Goal: Transaction & Acquisition: Purchase product/service

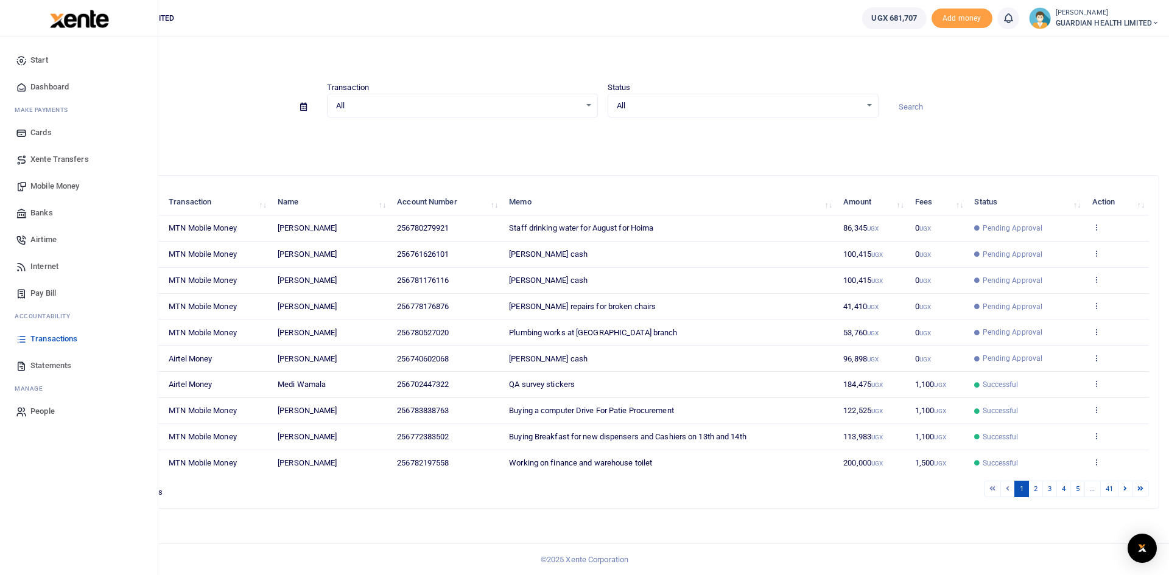
click at [37, 186] on span "Mobile Money" at bounding box center [54, 186] width 49 height 12
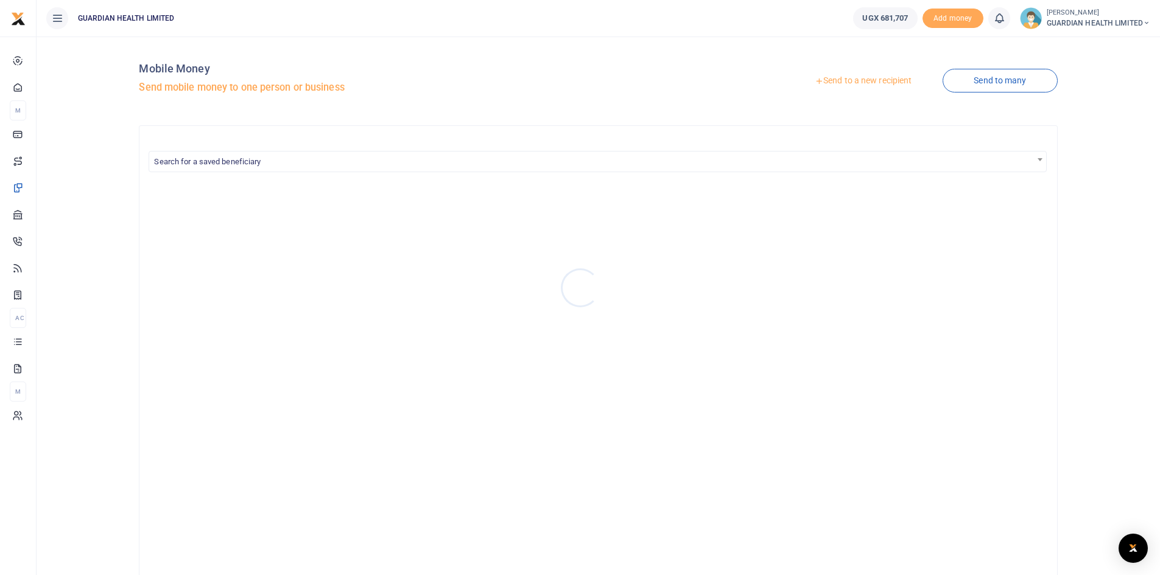
click at [846, 82] on div at bounding box center [580, 287] width 1160 height 575
click at [821, 86] on link "Send to a new recipient" at bounding box center [862, 81] width 159 height 22
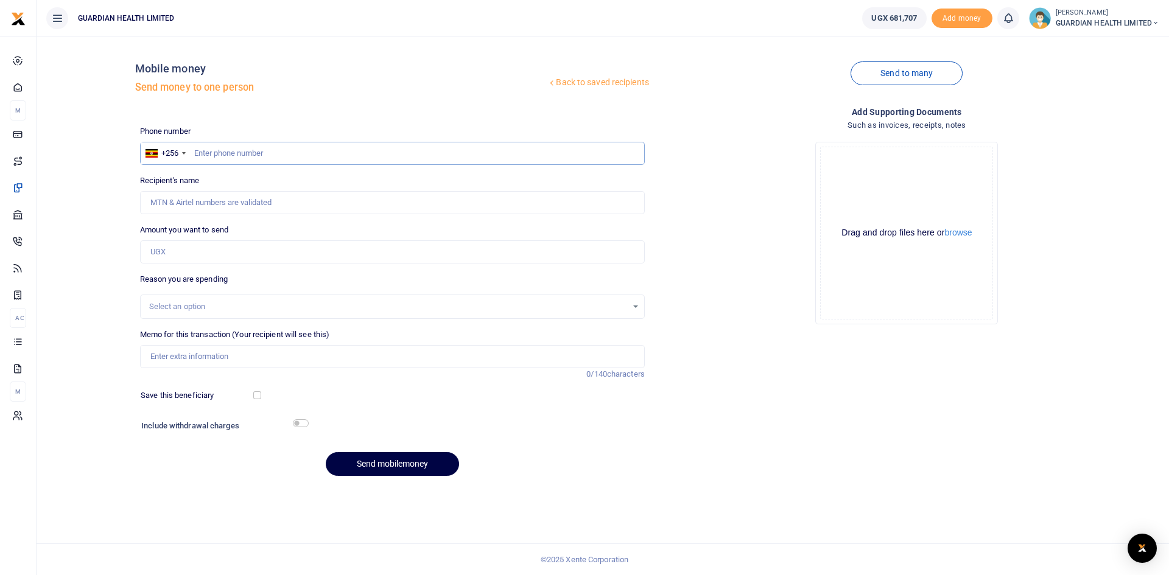
paste input "0763557968"
click at [199, 152] on input "0763557968" at bounding box center [392, 153] width 505 height 23
type input "763557968"
type input "[PERSON_NAME]"
type input "763557968"
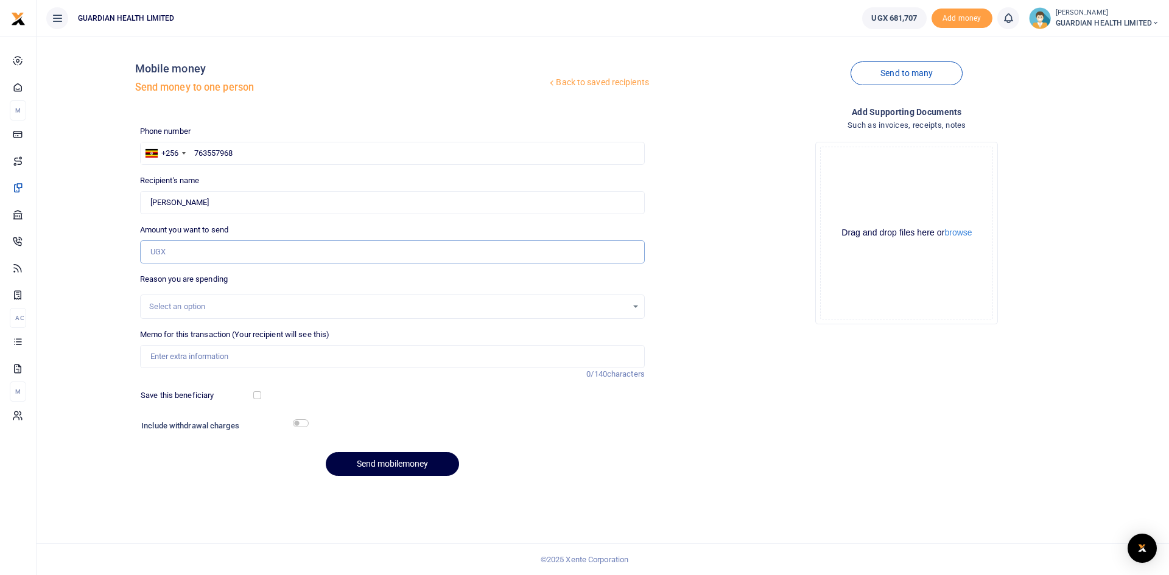
click at [234, 245] on input "Amount you want to send" at bounding box center [392, 251] width 505 height 23
type input "9"
type input "0"
type input "100,000"
click at [207, 349] on input "Memo for this transaction (Your recipient will see this)" at bounding box center [392, 356] width 505 height 23
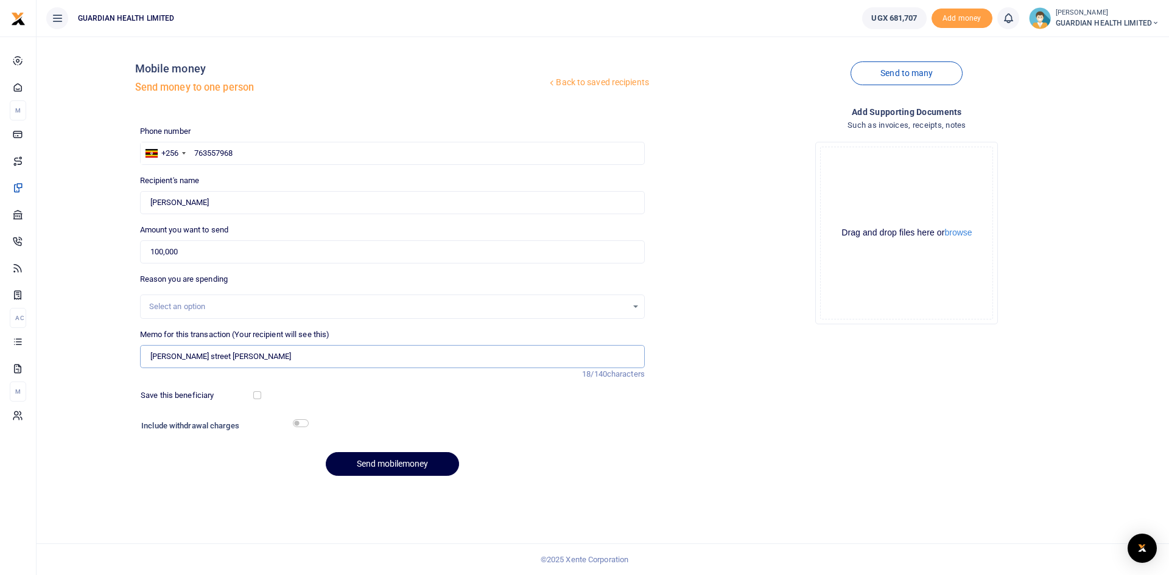
type input "Burton Street Petty cash"
click at [257, 396] on input "checkbox" at bounding box center [257, 395] width 8 height 8
checkbox input "true"
click at [301, 421] on input "checkbox" at bounding box center [301, 423] width 16 height 8
checkbox input "true"
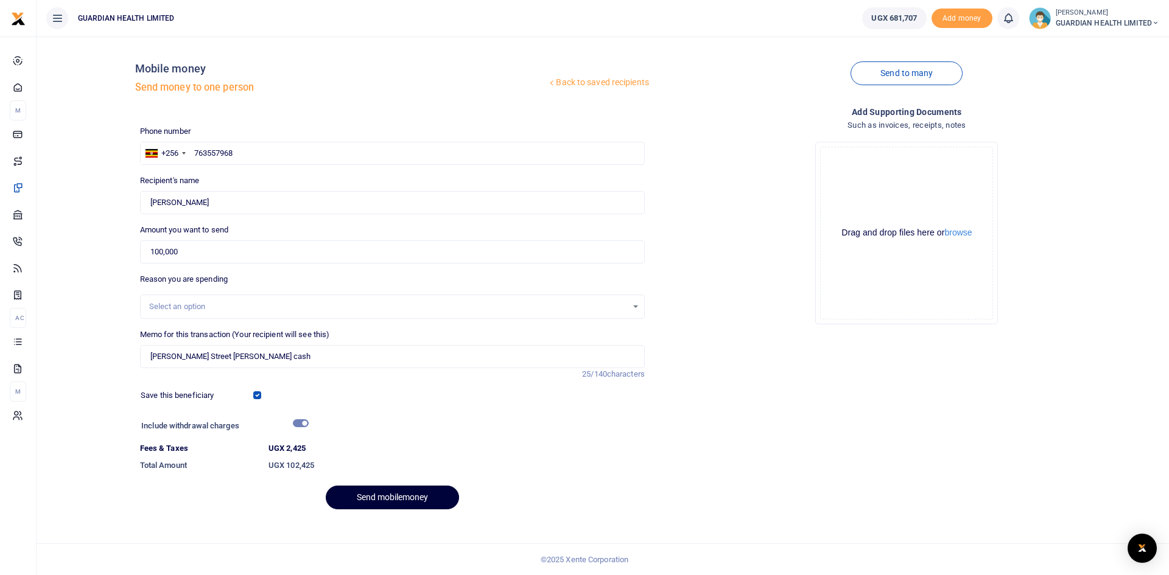
click at [393, 491] on button "Send mobilemoney" at bounding box center [392, 498] width 133 height 24
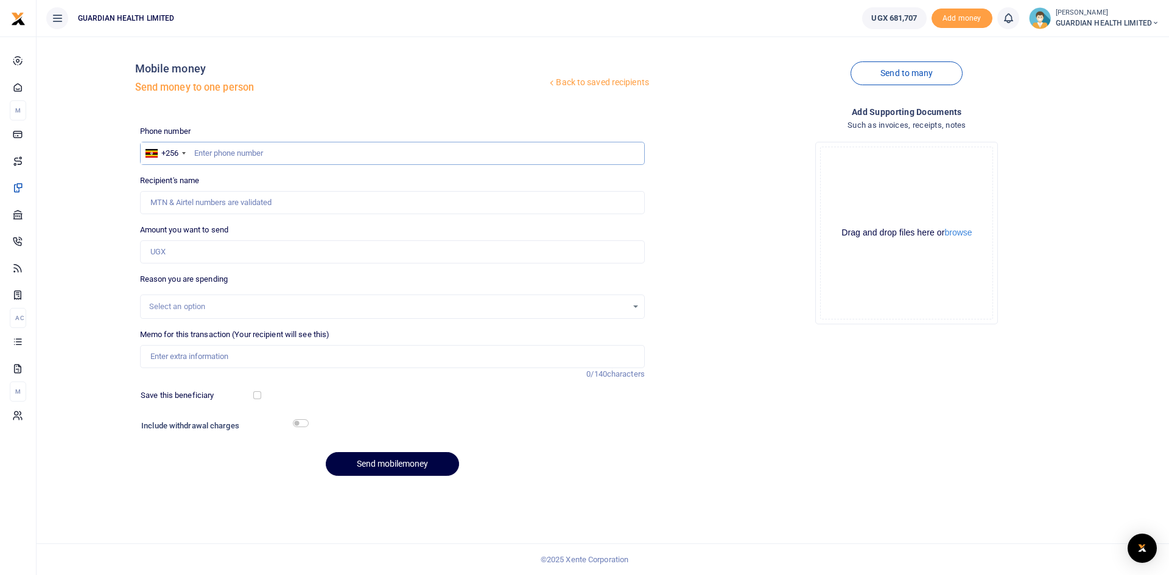
paste input "0786416924"
click at [200, 156] on input "0786416924" at bounding box center [392, 153] width 505 height 23
type input "786416924"
click at [203, 253] on input "Amount you want to send" at bounding box center [392, 251] width 505 height 23
type input "Frances Apio"
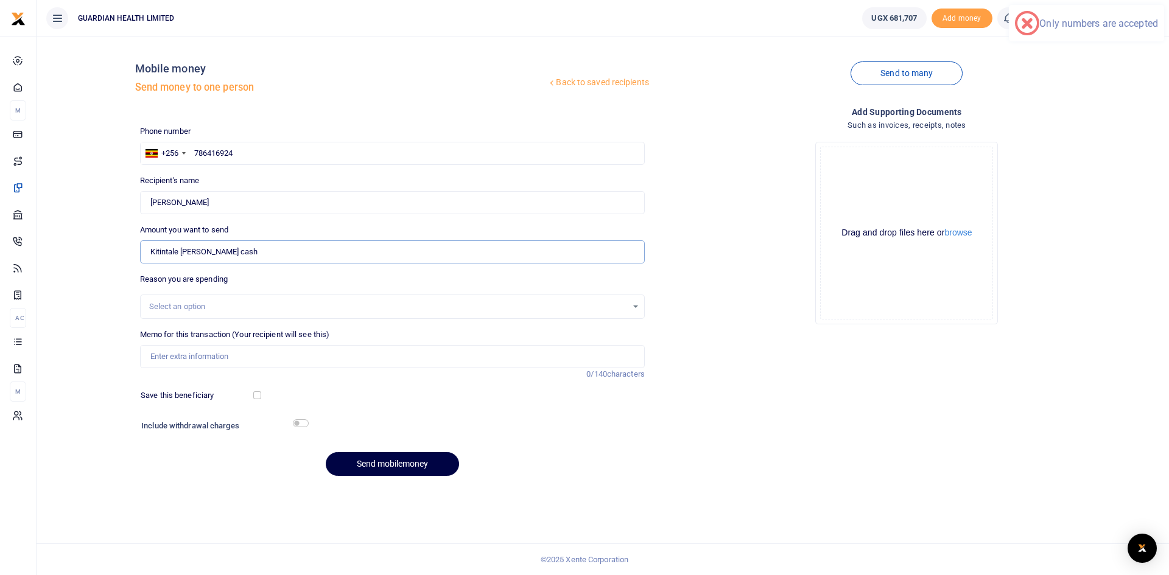
drag, startPoint x: 228, startPoint y: 255, endPoint x: 77, endPoint y: 258, distance: 151.0
click at [77, 258] on div "Back to saved recipients Mobile money Send money to one person Send to many Pho…" at bounding box center [602, 266] width 1123 height 440
type input "100,000"
click at [220, 360] on input "Memo for this transaction (Your recipient will see this)" at bounding box center [392, 356] width 505 height 23
type input "Kitintale Petty Cash"
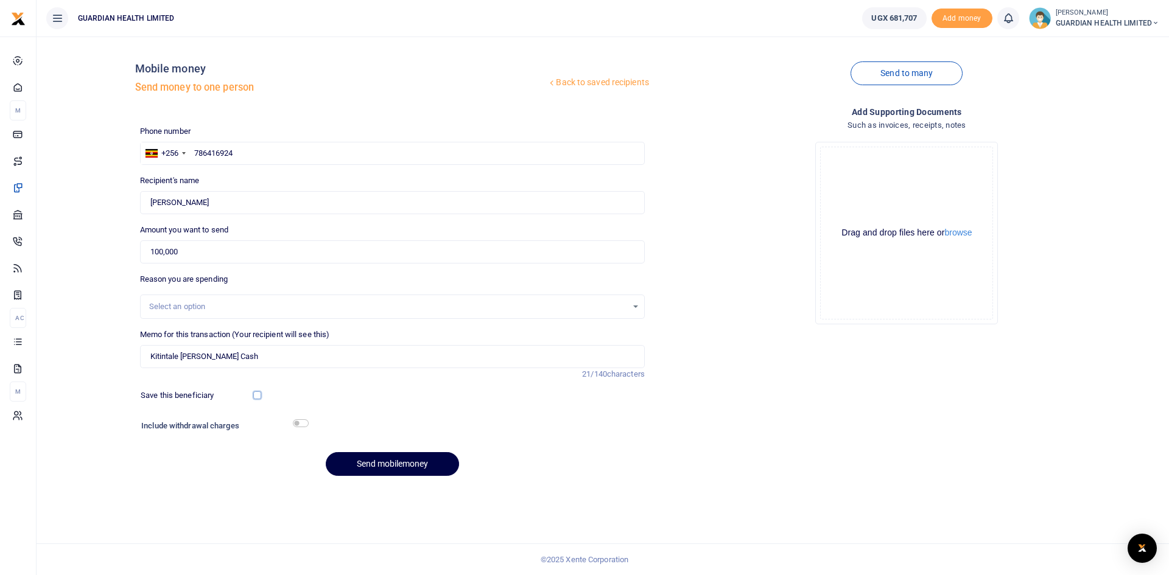
drag, startPoint x: 256, startPoint y: 394, endPoint x: 278, endPoint y: 412, distance: 27.7
click at [256, 393] on input "checkbox" at bounding box center [257, 395] width 8 height 8
checkbox input "true"
click at [298, 419] on input "checkbox" at bounding box center [301, 423] width 16 height 8
checkbox input "true"
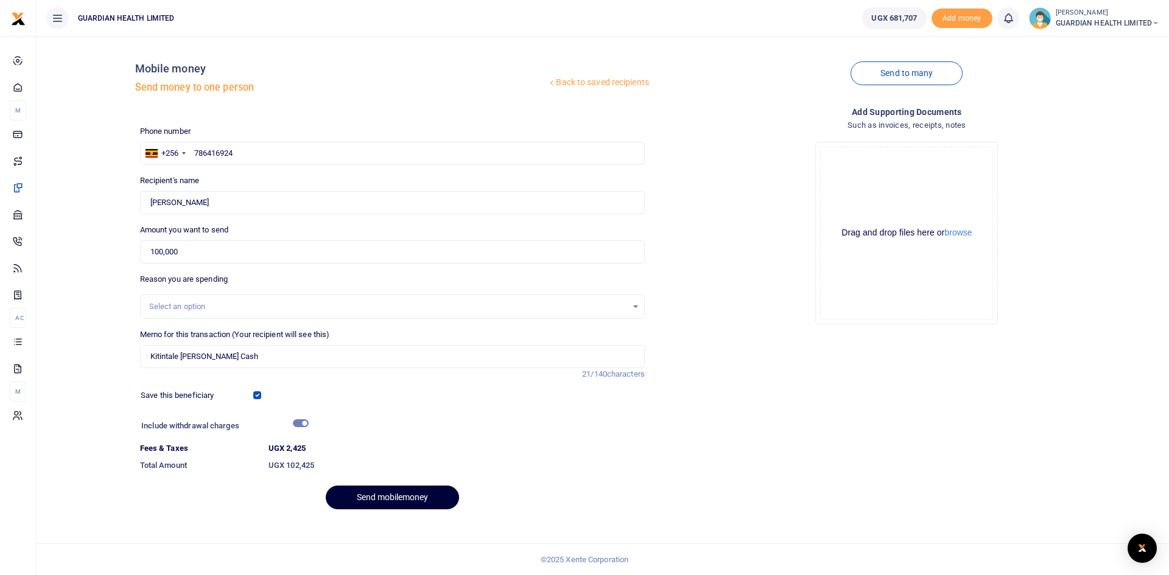
click at [381, 488] on button "Send mobilemoney" at bounding box center [392, 498] width 133 height 24
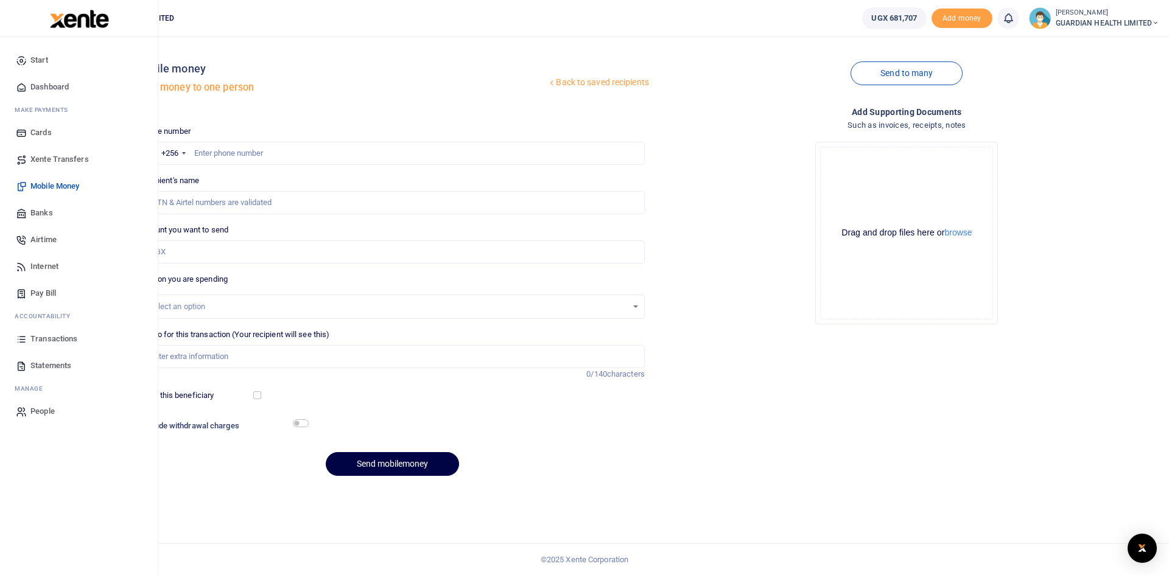
click at [48, 85] on span "Dashboard" at bounding box center [49, 87] width 38 height 12
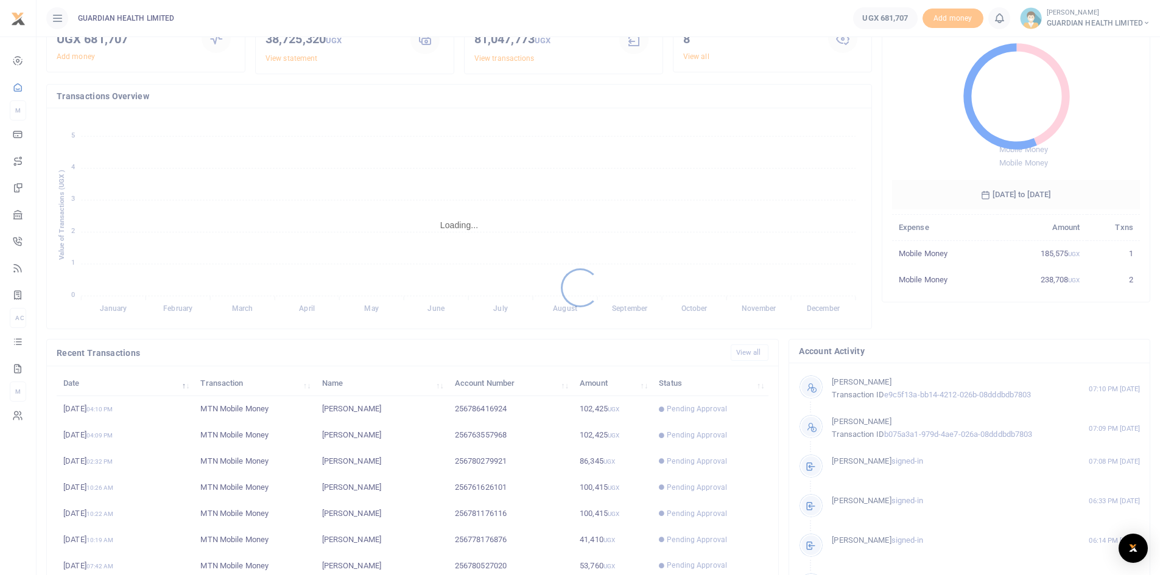
scroll to position [152, 0]
